Goal: Information Seeking & Learning: Learn about a topic

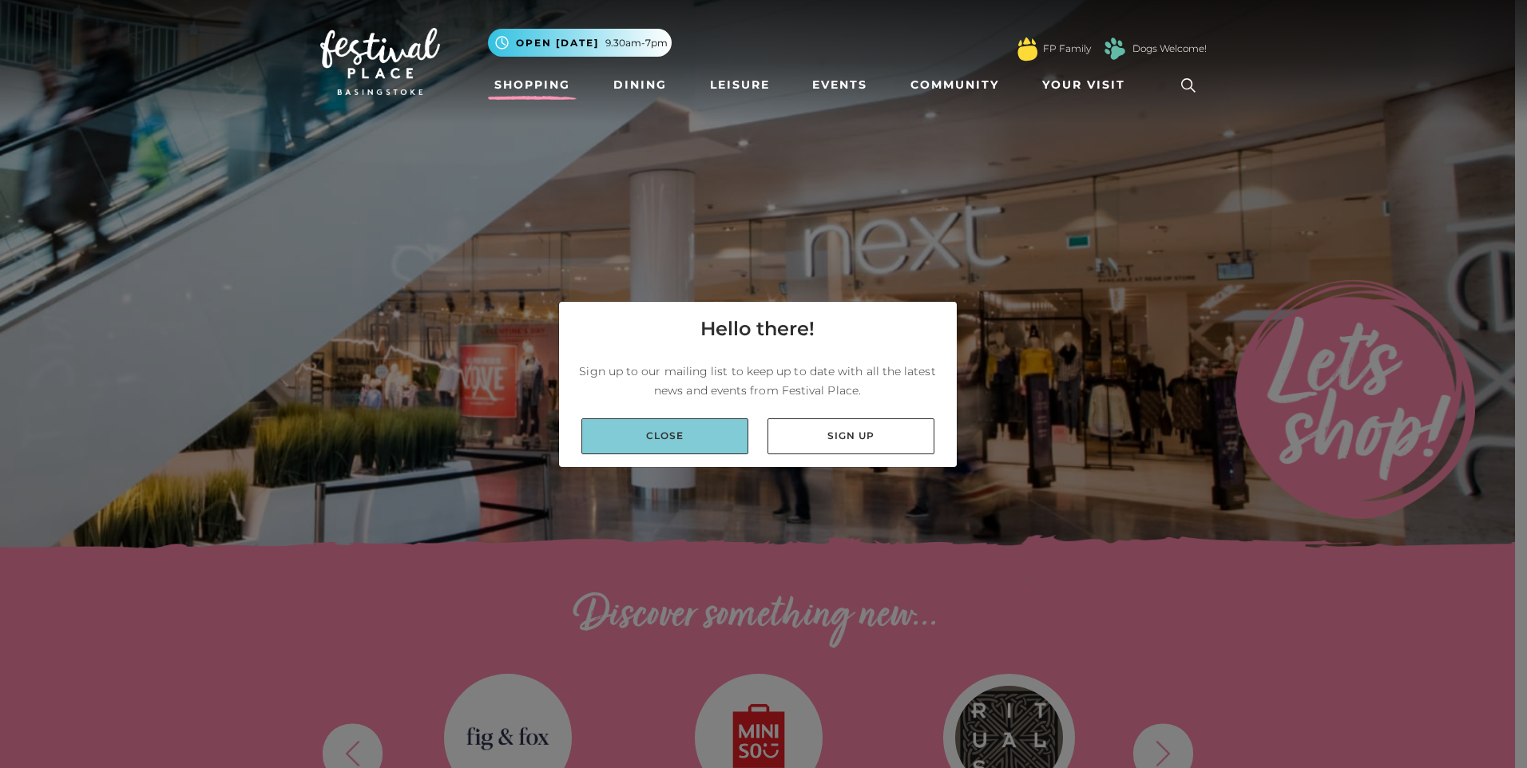
click at [675, 431] on link "Close" at bounding box center [664, 436] width 167 height 36
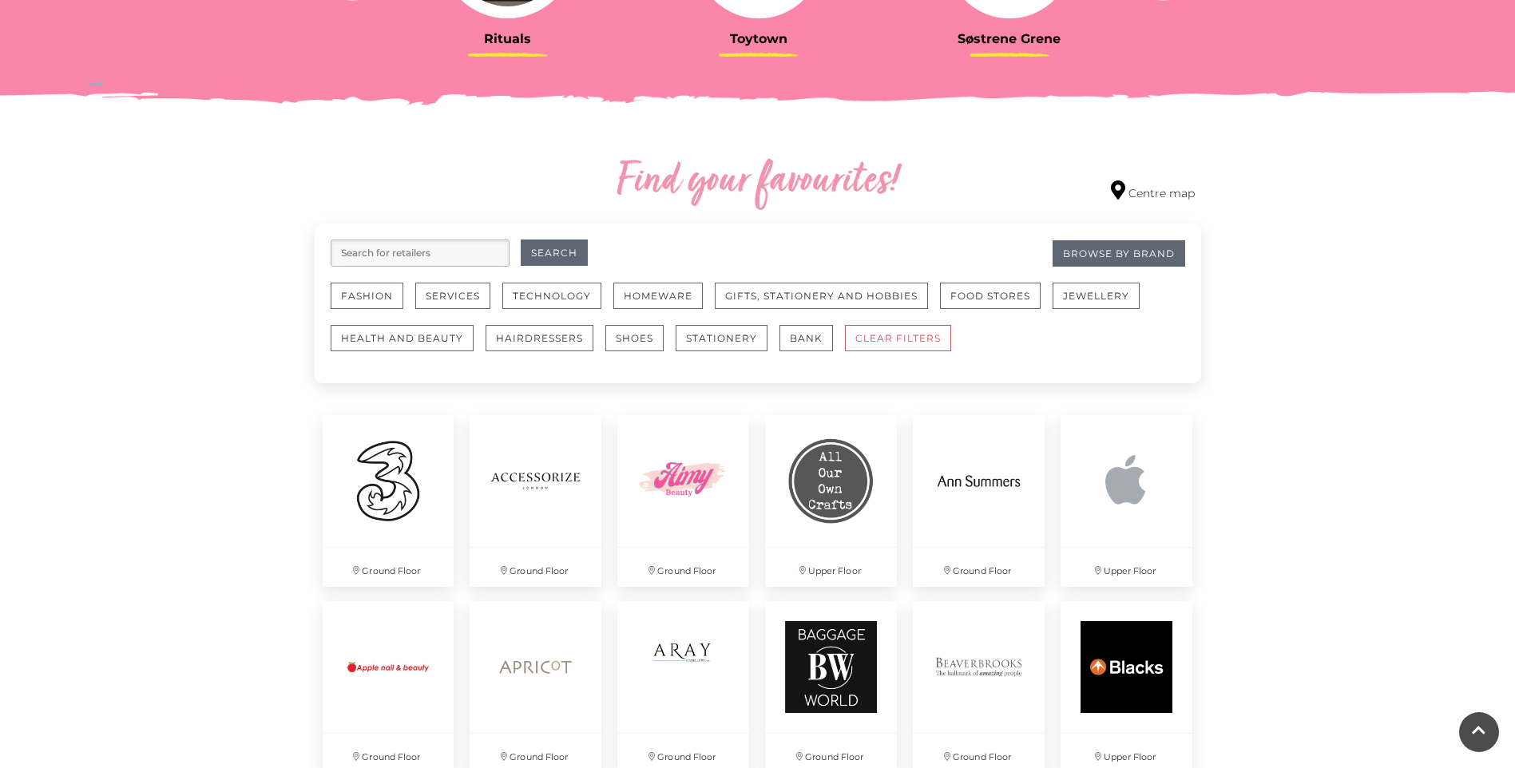
scroll to position [799, 0]
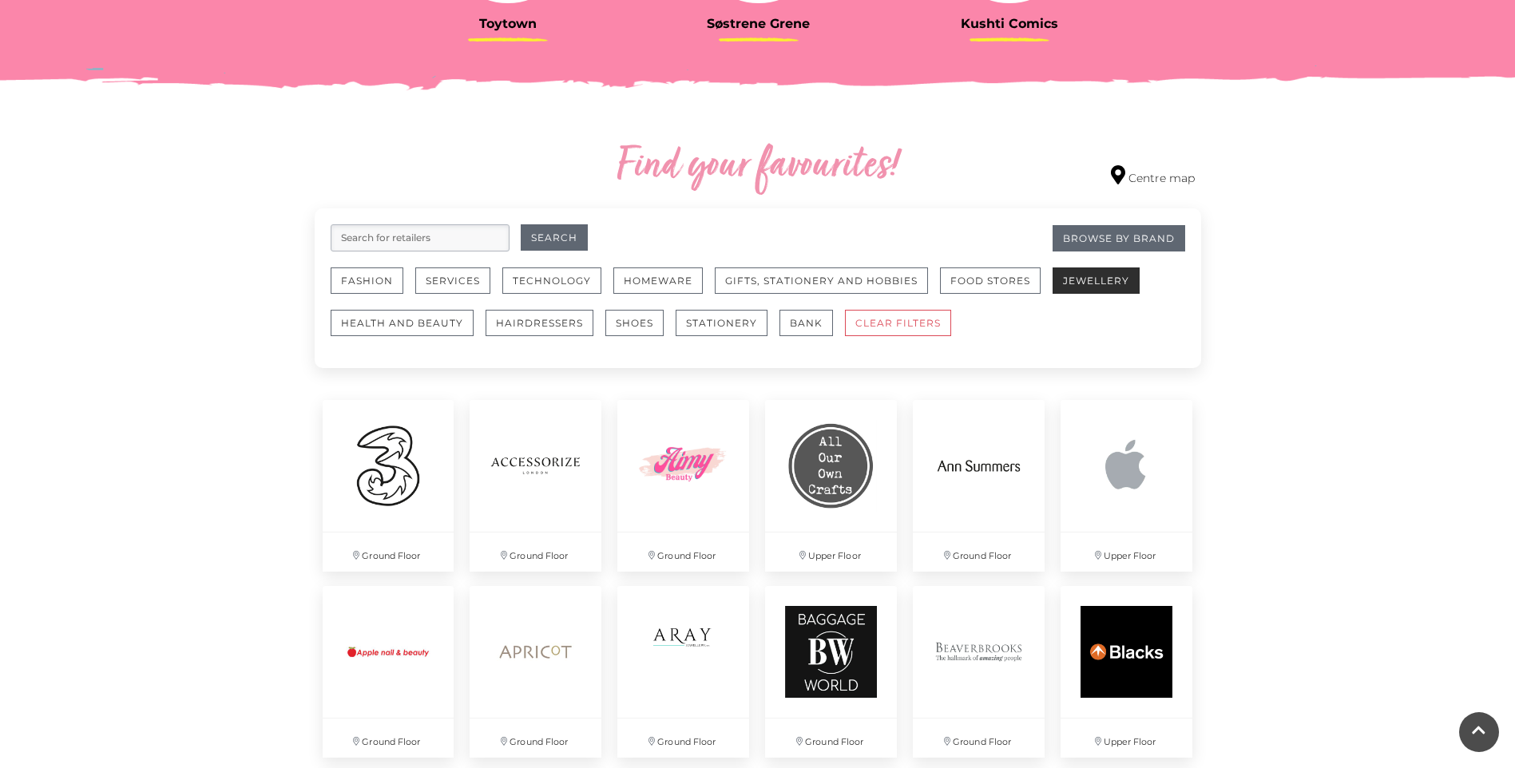
click at [1108, 282] on button "Jewellery" at bounding box center [1096, 281] width 87 height 26
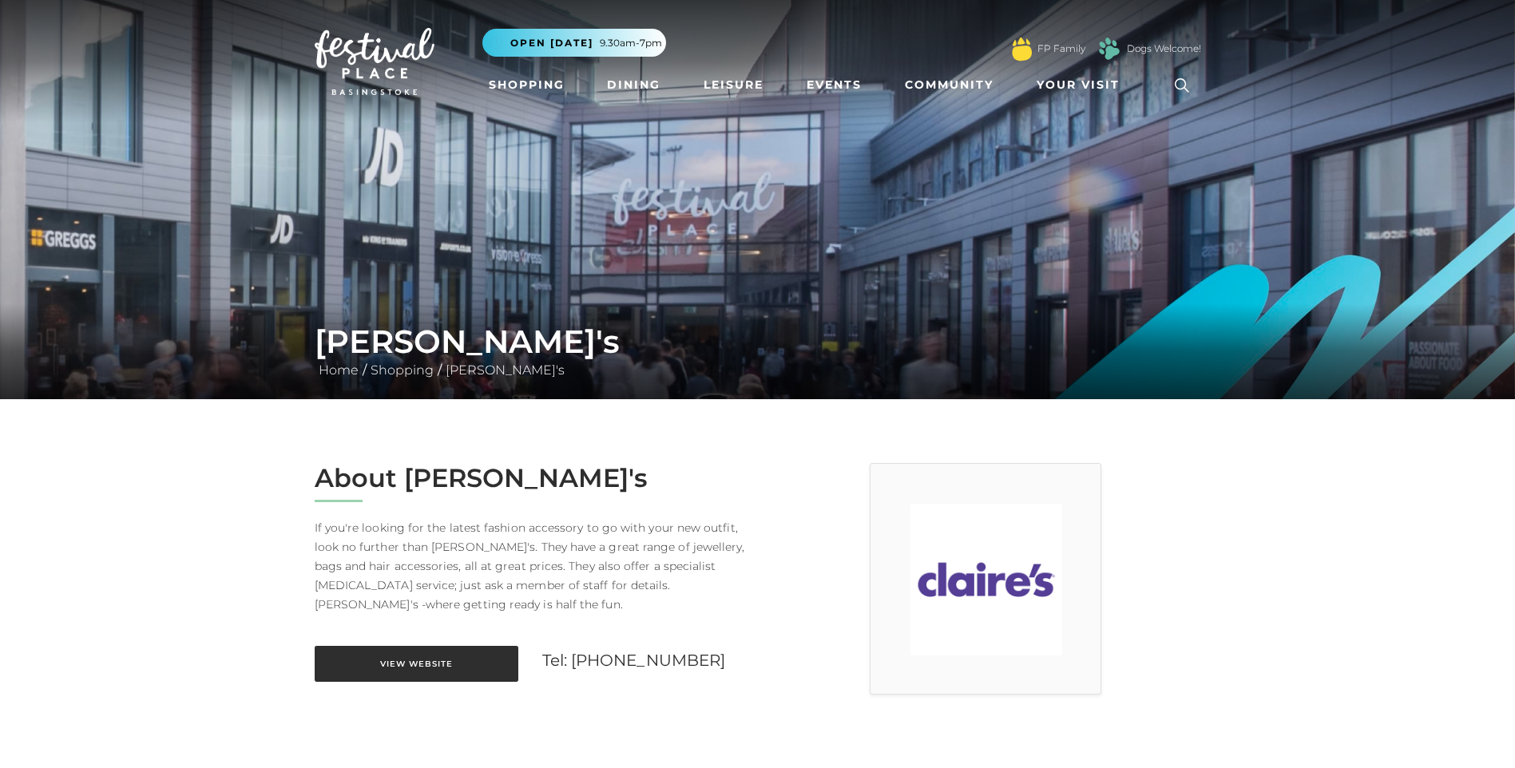
click at [422, 658] on link "View Website" at bounding box center [417, 664] width 204 height 36
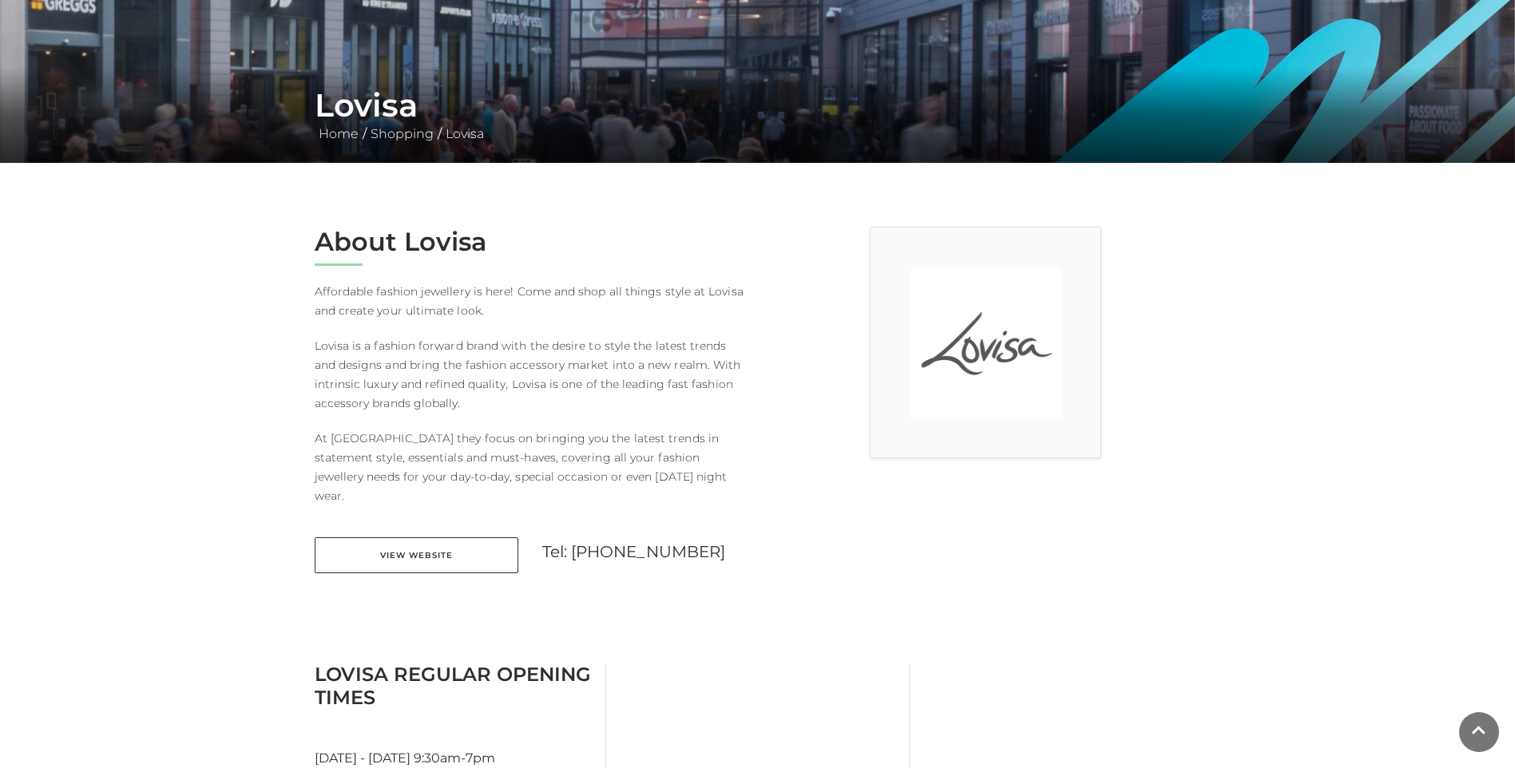
scroll to position [240, 0]
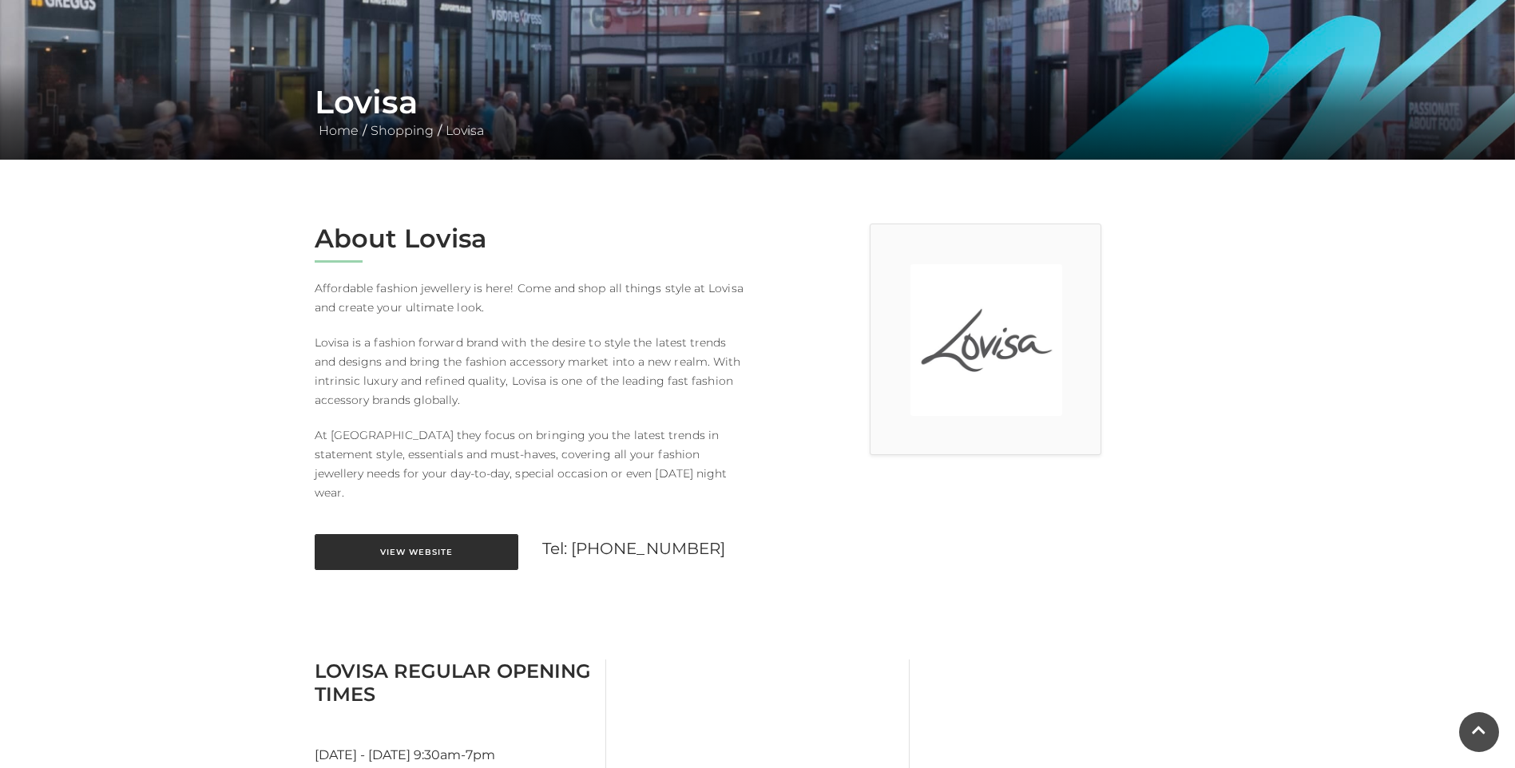
click at [418, 534] on link "View Website" at bounding box center [417, 552] width 204 height 36
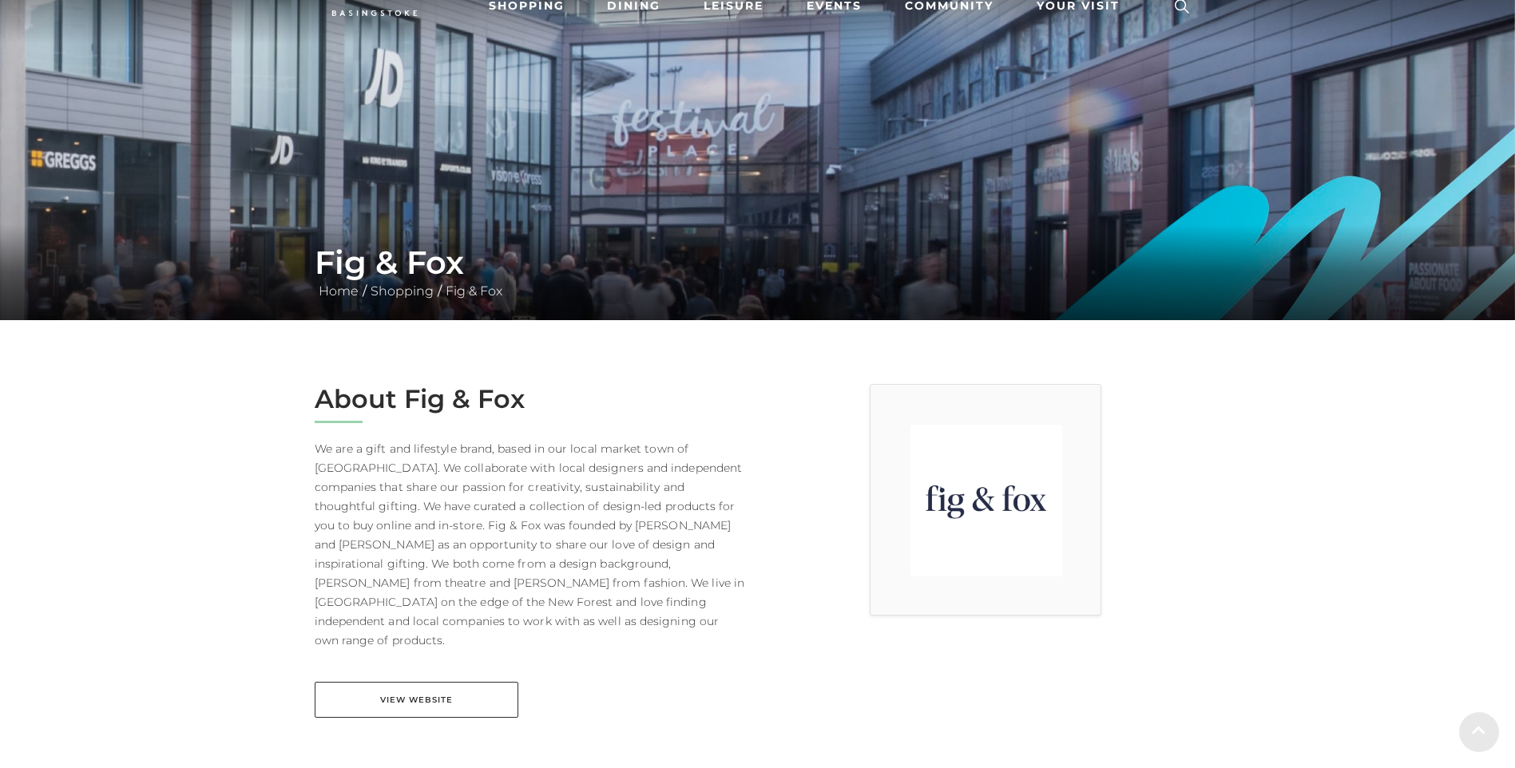
scroll to position [80, 0]
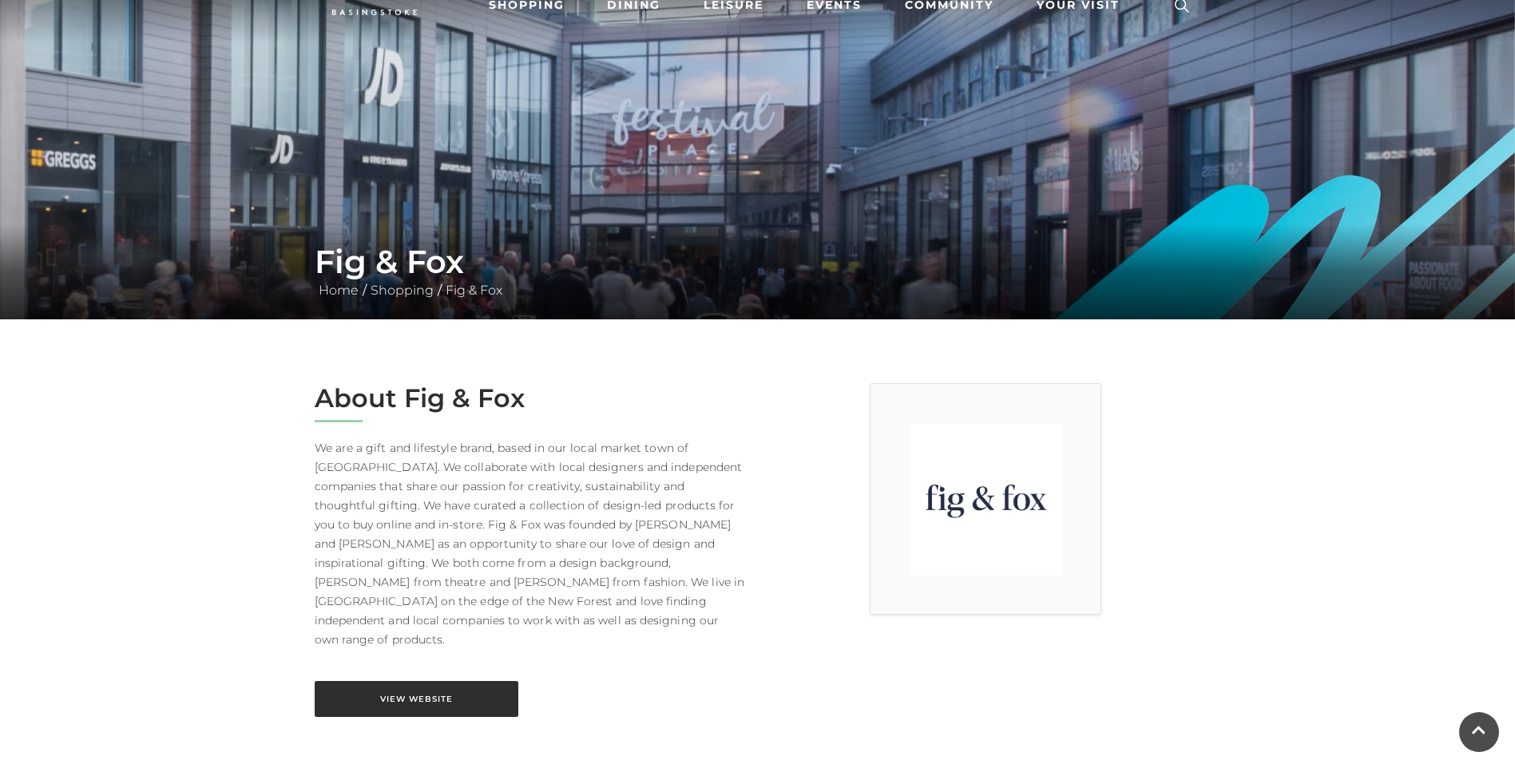
click at [410, 681] on link "View Website" at bounding box center [417, 699] width 204 height 36
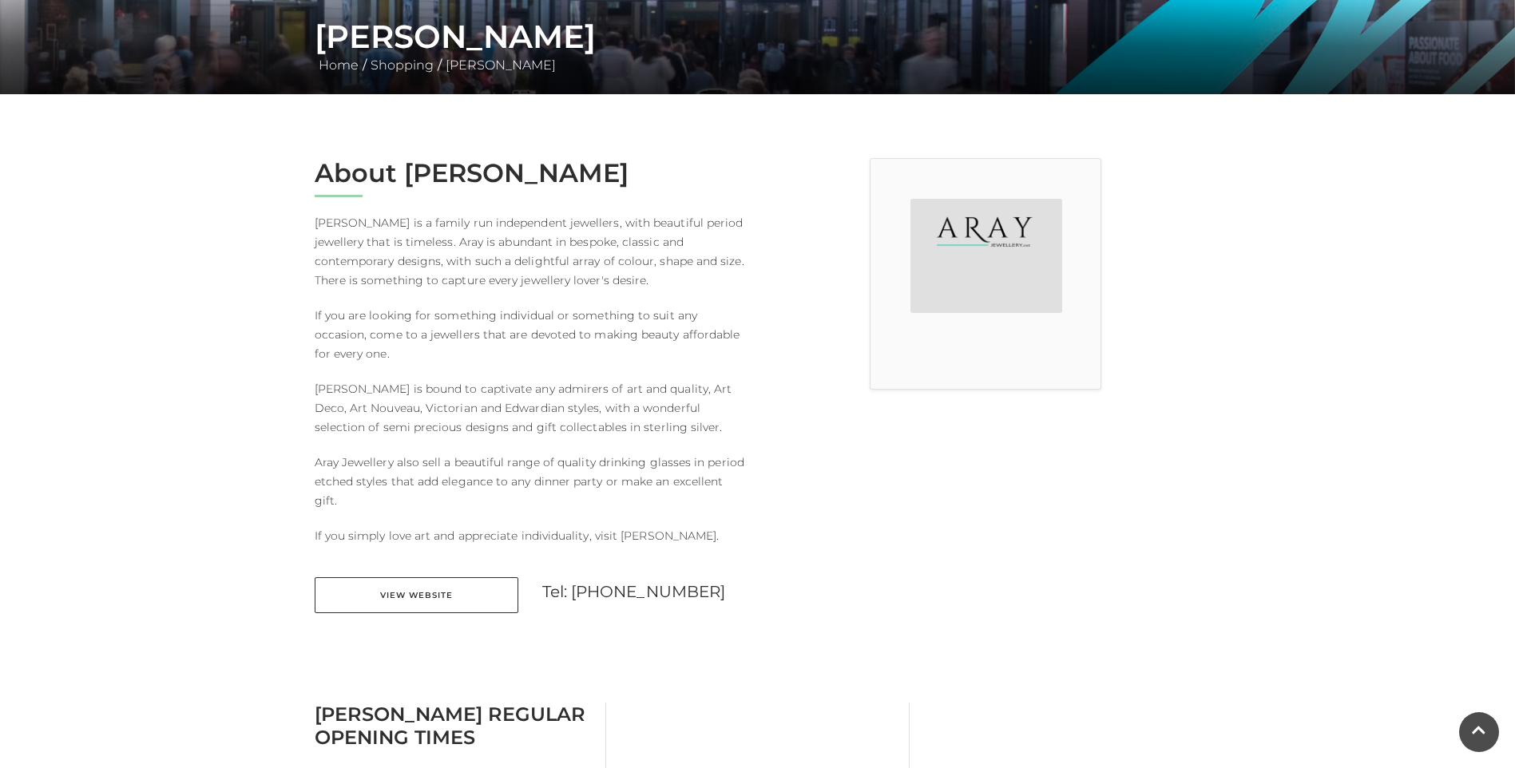
scroll to position [319, 0]
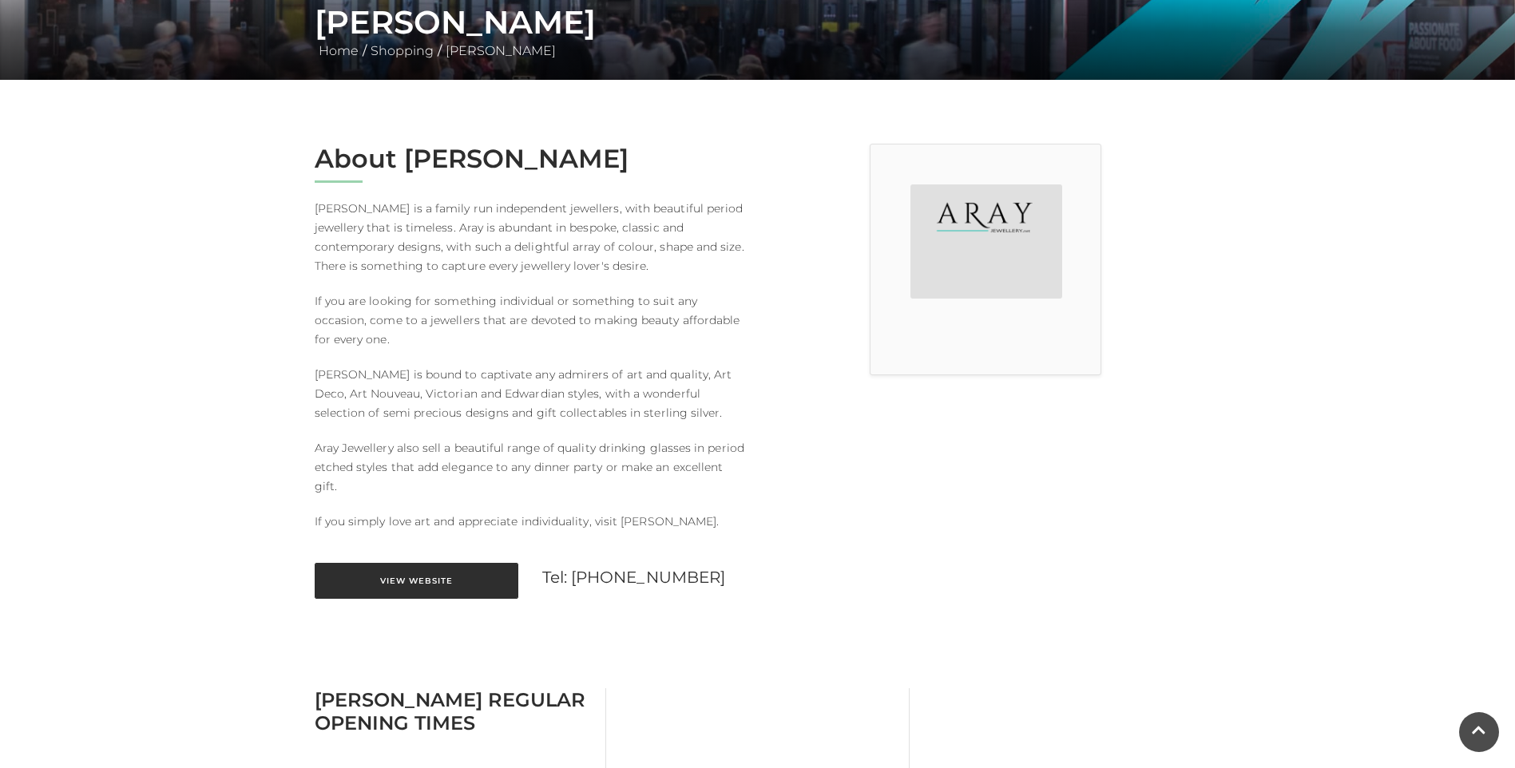
click at [429, 580] on link "View Website" at bounding box center [417, 581] width 204 height 36
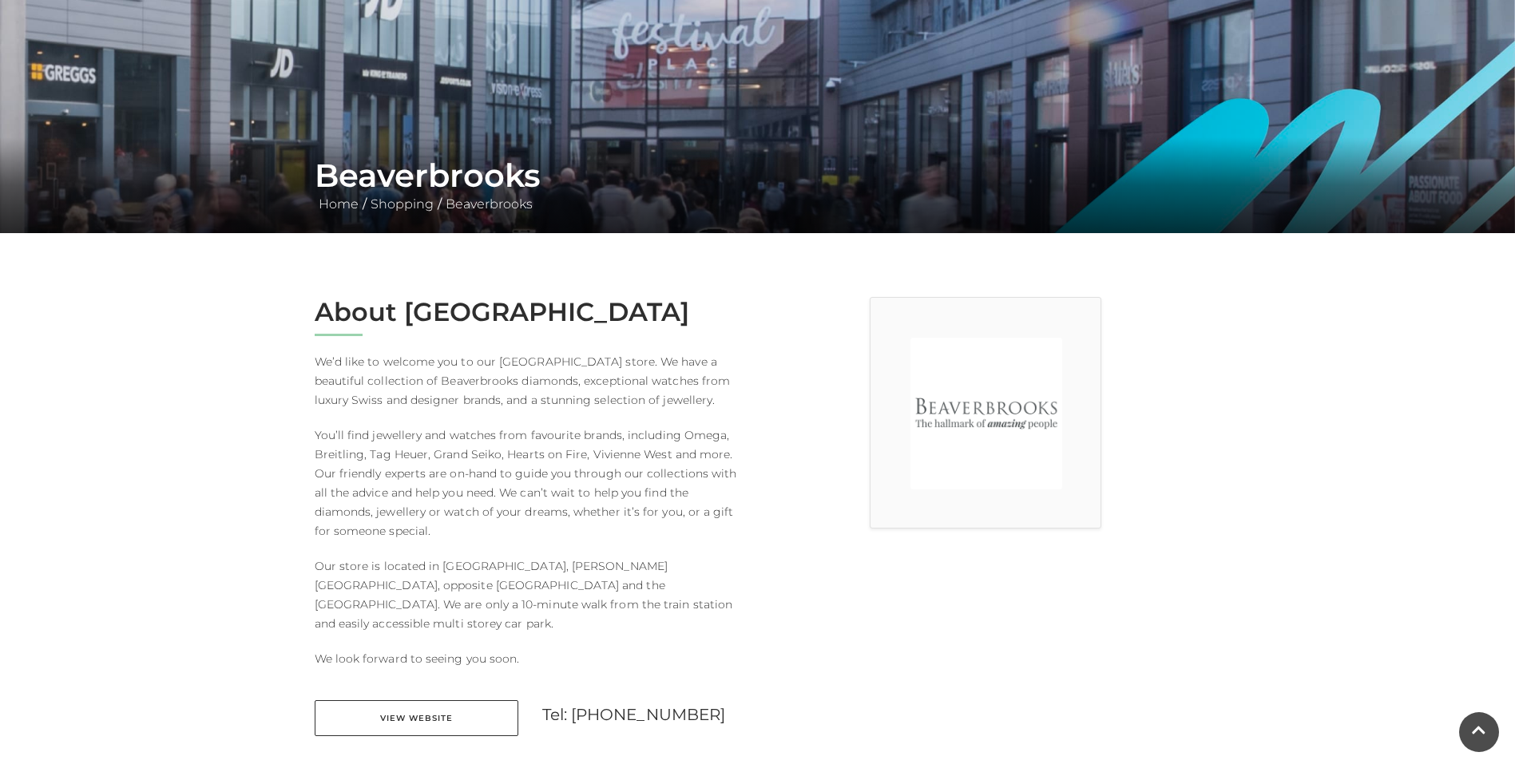
scroll to position [240, 0]
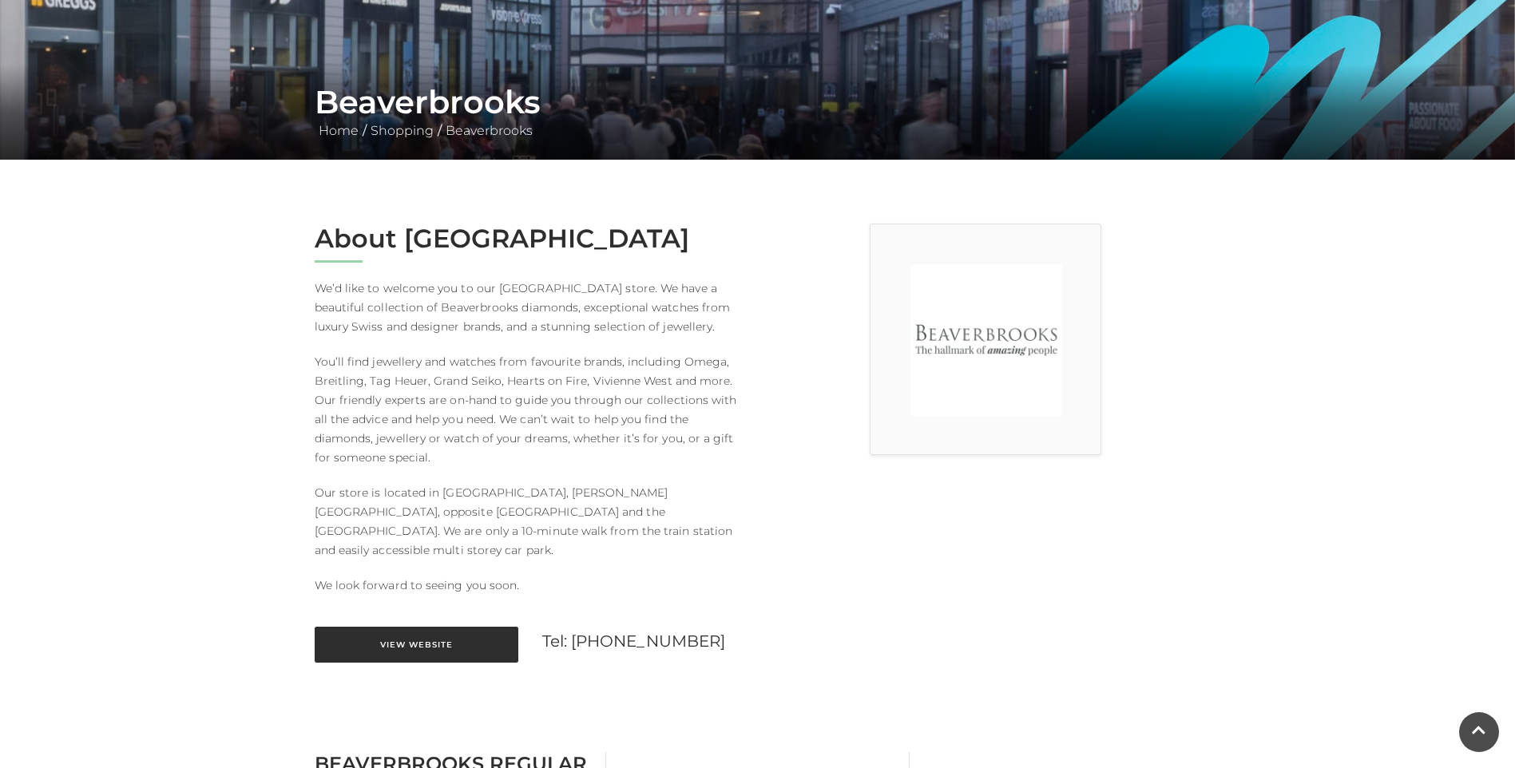
click at [413, 631] on link "View Website" at bounding box center [417, 645] width 204 height 36
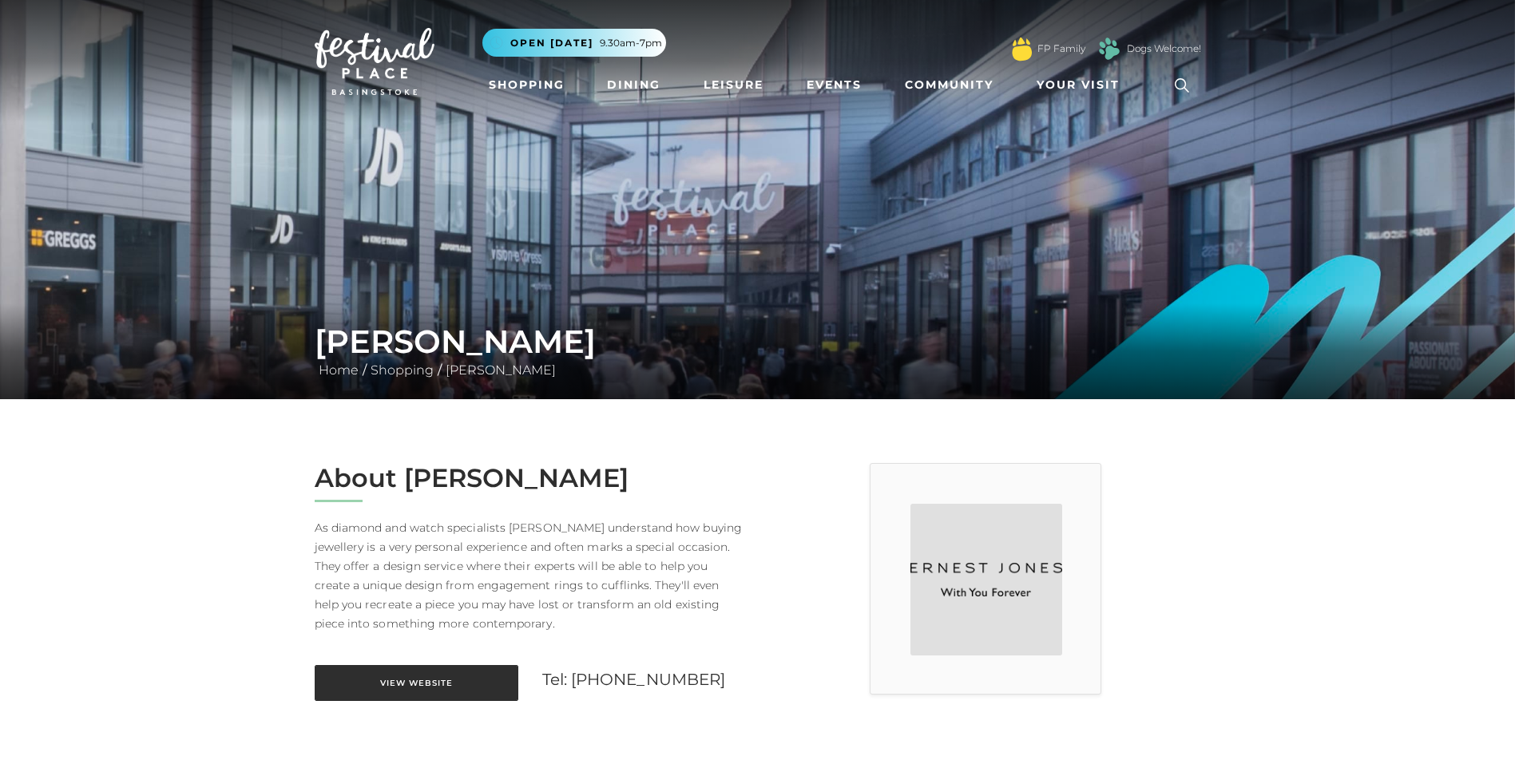
click at [446, 688] on link "View Website" at bounding box center [417, 683] width 204 height 36
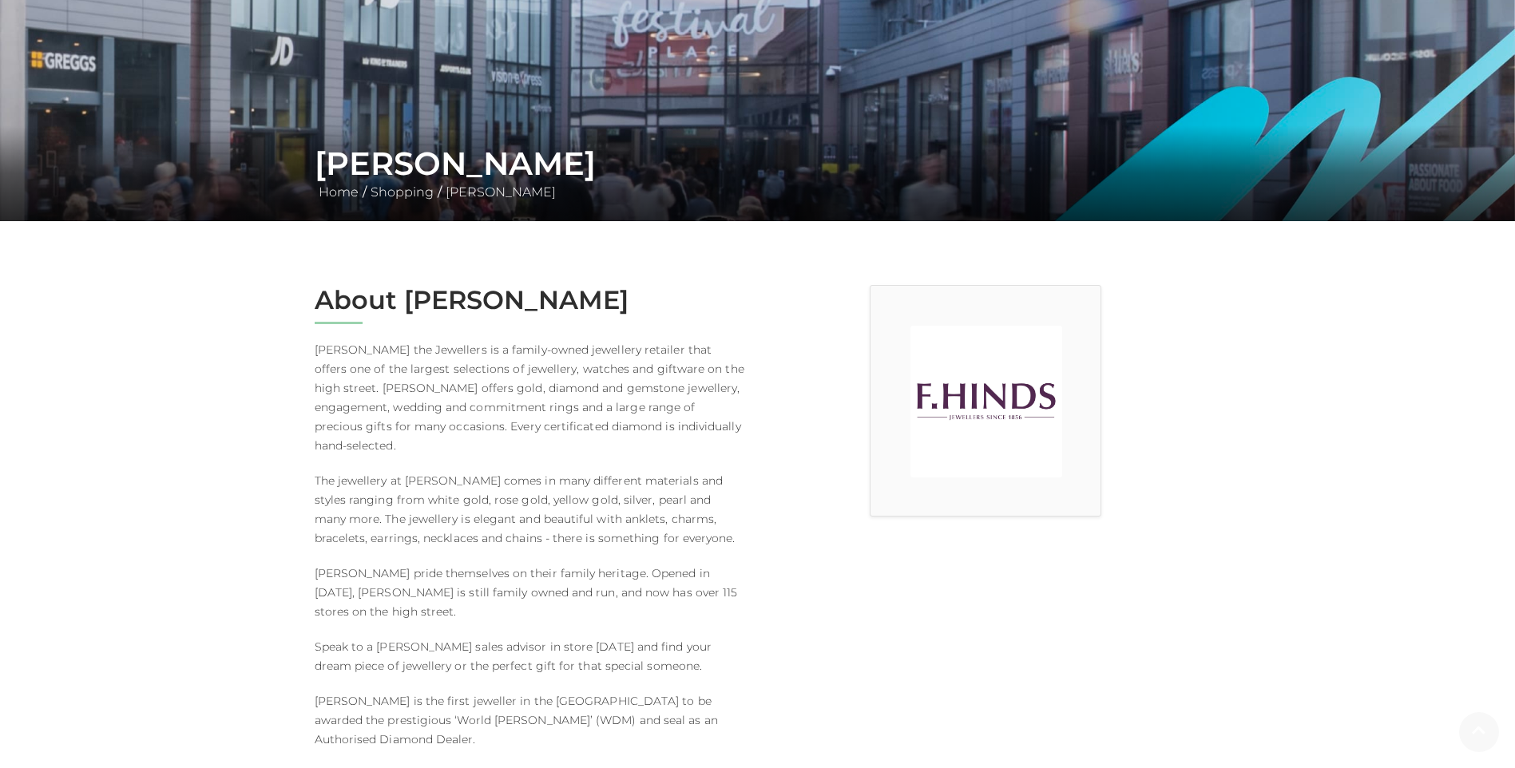
scroll to position [240, 0]
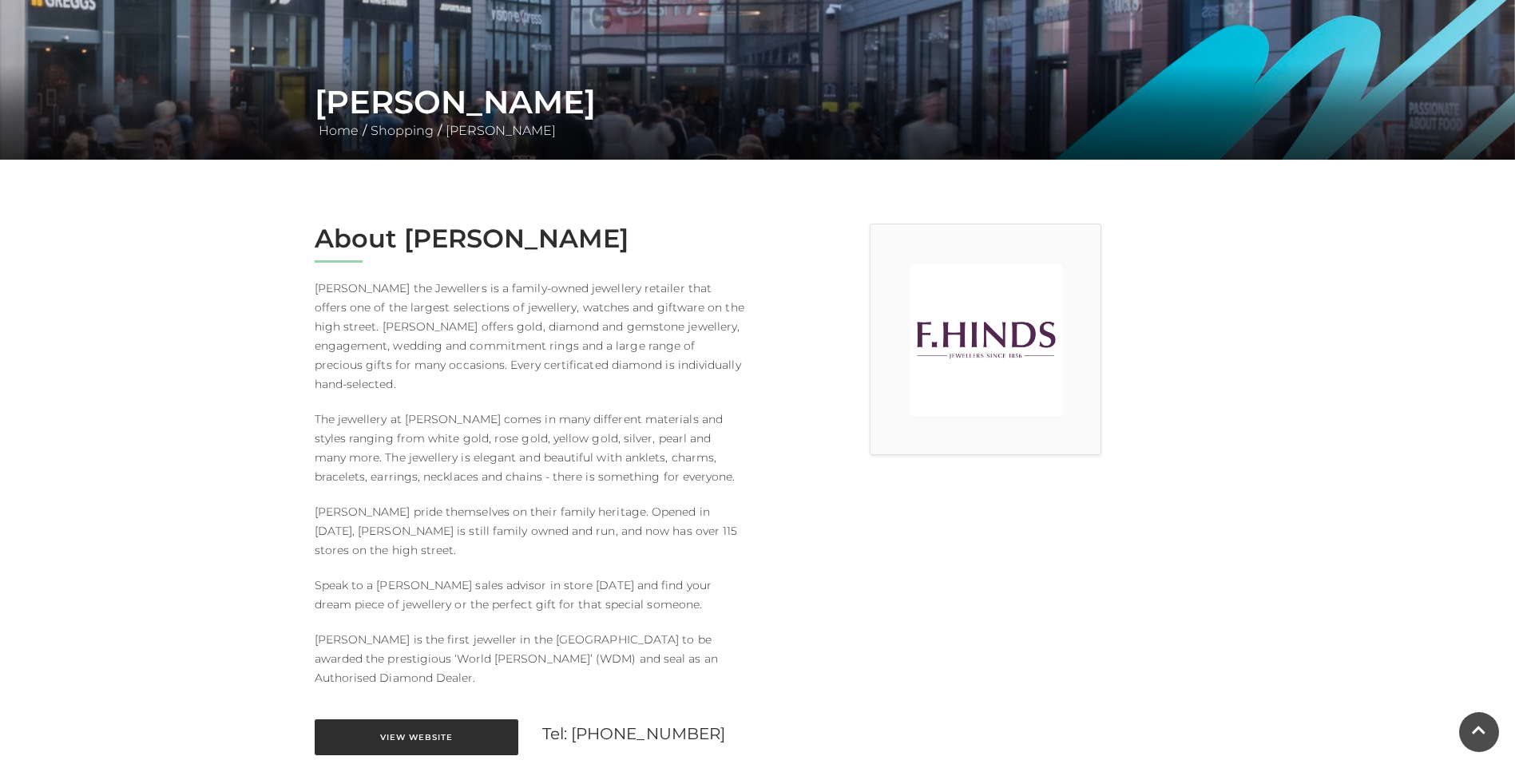
click at [412, 720] on link "View Website" at bounding box center [417, 738] width 204 height 36
